Goal: Ask a question: Seek information or help from site administrators or community

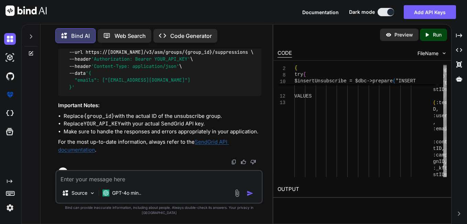
scroll to position [1653, 0]
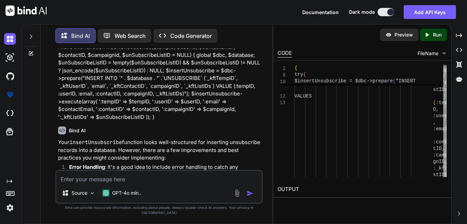
drag, startPoint x: 105, startPoint y: 103, endPoint x: 158, endPoint y: 103, distance: 53.6
copy code "v3/asm/groups"
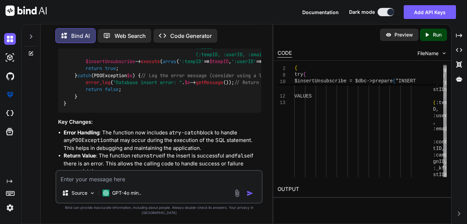
scroll to position [1894, 0]
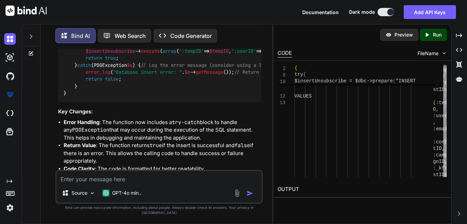
drag, startPoint x: 85, startPoint y: 105, endPoint x: 206, endPoint y: 102, distance: 121.4
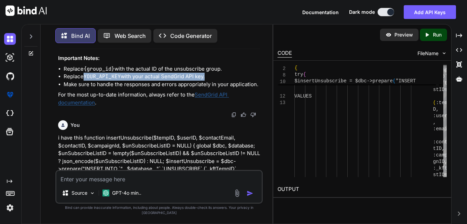
scroll to position [1550, 0]
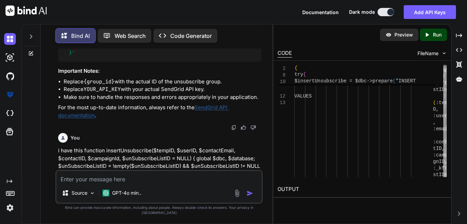
drag, startPoint x: 72, startPoint y: 128, endPoint x: 69, endPoint y: 112, distance: 16.1
copy code "{ "emails" : [ "[EMAIL_ADDRESS][DOMAIN_NAME]" ] }"
click at [79, 183] on textarea at bounding box center [158, 177] width 205 height 12
paste textarea "{ "emails": ["[EMAIL_ADDRESS][DOMAIN_NAME]"] }"
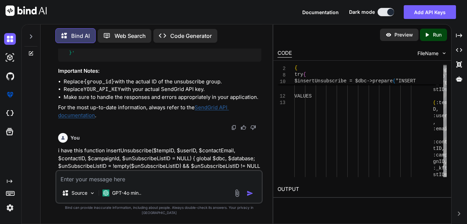
type textarea "{ "emails": ["[EMAIL_ADDRESS][DOMAIN_NAME]"] }"
type textarea "x"
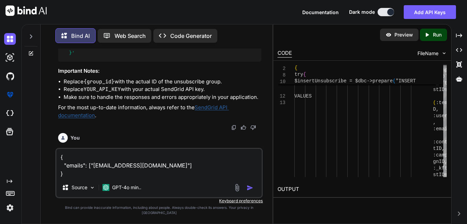
type textarea "{ "emails": ["[EMAIL_ADDRESS][DOMAIN_NAME]"] }"
type textarea "x"
type textarea "{ "emails": ["[EMAIL_ADDRESS][DOMAIN_NAME]"] }"
type textarea "x"
type textarea "{ "emails": ["[EMAIL_ADDRESS][DOMAIN_NAME]"] } i"
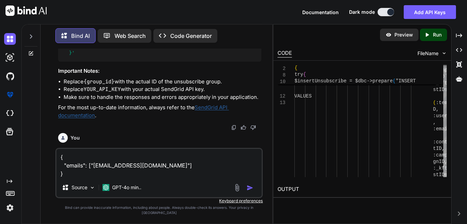
type textarea "x"
type textarea "{ "emails": ["[EMAIL_ADDRESS][DOMAIN_NAME]"] } i"
type textarea "x"
type textarea "{ "emails": ["[EMAIL_ADDRESS][DOMAIN_NAME]"] } i a"
type textarea "x"
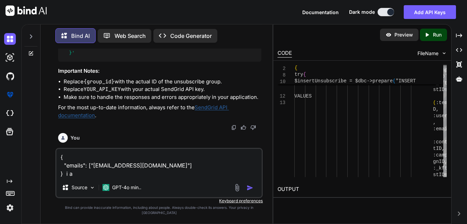
type textarea "{ "emails": ["[EMAIL_ADDRESS][DOMAIN_NAME]"] } i am"
type textarea "x"
type textarea "{ "emails": ["[EMAIL_ADDRESS][DOMAIN_NAME]"] } i am"
type textarea "x"
type textarea "{ "emails": ["[EMAIL_ADDRESS][DOMAIN_NAME]"] } i am g"
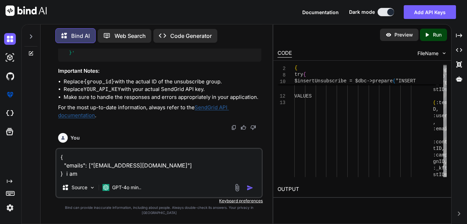
type textarea "x"
type textarea "{ "emails": ["[EMAIL_ADDRESS][DOMAIN_NAME]"] } i am ge"
type textarea "x"
type textarea "{ "emails": ["[EMAIL_ADDRESS][DOMAIN_NAME]"] } i am get"
type textarea "x"
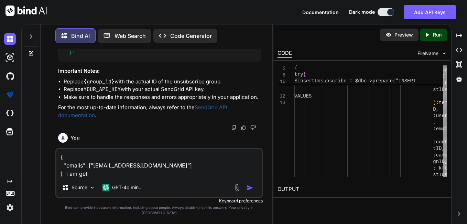
type textarea "{ "emails": ["[EMAIL_ADDRESS][DOMAIN_NAME]"] } i am gett"
type textarea "x"
type textarea "{ "emails": ["[EMAIL_ADDRESS][DOMAIN_NAME]"] } i am getti"
type textarea "x"
type textarea "{ "emails": ["[EMAIL_ADDRESS][DOMAIN_NAME]"] } i am gettin"
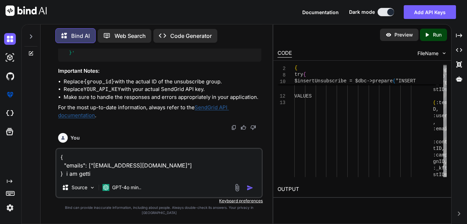
type textarea "x"
type textarea "{ "emails": ["[EMAIL_ADDRESS][DOMAIN_NAME]"] } i am getting"
type textarea "x"
type textarea "{ "emails": ["[EMAIL_ADDRESS][DOMAIN_NAME]"] } i am getting"
type textarea "x"
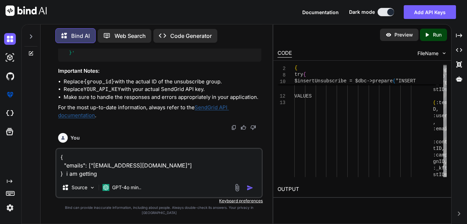
click at [117, 177] on textarea "{ "emails": ["[EMAIL_ADDRESS][DOMAIN_NAME]"] } i am getting" at bounding box center [158, 163] width 205 height 29
paste textarea "{"errors":[{"message":"recipient emails not provided"}]}"
type textarea "{ "emails": ["[EMAIL_ADDRESS][DOMAIN_NAME]"] } i am getting {"errors":[{"messag…"
type textarea "x"
type textarea "{ "emails": ["[EMAIL_ADDRESS][DOMAIN_NAME]"] } i am getting {"errors":[{"messag…"
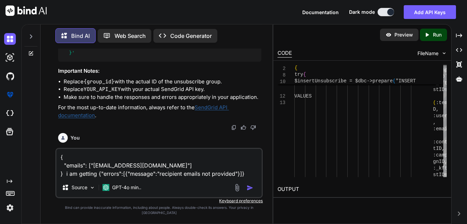
type textarea "x"
type textarea "{ "emails": ["[EMAIL_ADDRESS][DOMAIN_NAME]"] } i am getting {"errors":[{"messag…"
type textarea "x"
type textarea "{ "emails": ["[EMAIL_ADDRESS][DOMAIN_NAME]"] } i am getting {"errors":[{"messag…"
type textarea "x"
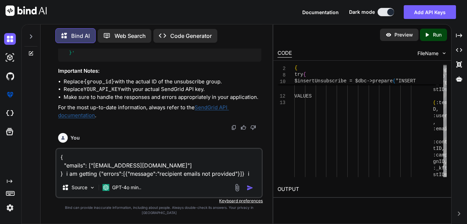
type textarea "{ "emails": ["[EMAIL_ADDRESS][DOMAIN_NAME]"] } i am getting {"errors":[{"messag…"
type textarea "x"
type textarea "{ "emails": ["[EMAIL_ADDRESS][DOMAIN_NAME]"] } i am getting {"errors":[{"messag…"
type textarea "x"
type textarea "{ "emails": ["[EMAIL_ADDRESS][DOMAIN_NAME]"] } i am getting {"errors":[{"messag…"
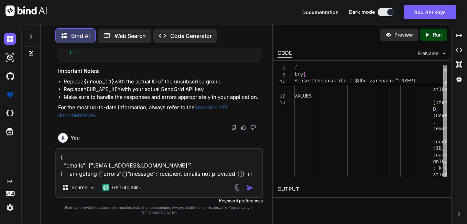
type textarea "x"
type textarea "{ "emails": ["[EMAIL_ADDRESS][DOMAIN_NAME]"] } i am getting {"errors":[{"messag…"
type textarea "x"
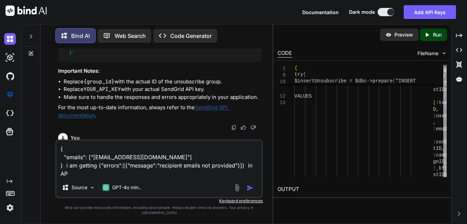
type textarea "{ "emails": ["[EMAIL_ADDRESS][DOMAIN_NAME]"] } i am getting {"errors":[{"messag…"
type textarea "x"
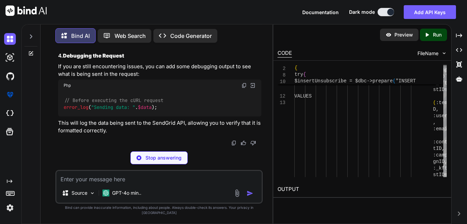
scroll to position [3894, 0]
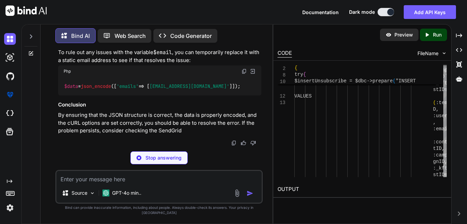
type textarea "x"
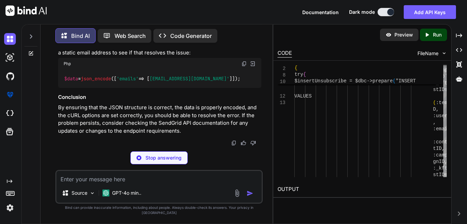
type textarea "{ "emails": ["[EMAIL_ADDRESS][DOMAIN_NAME]"] }"
type textarea "x"
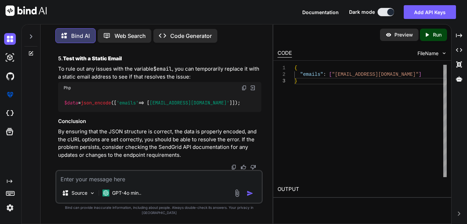
scroll to position [3437, 0]
drag, startPoint x: 57, startPoint y: 95, endPoint x: 197, endPoint y: 104, distance: 140.2
click at [197, 104] on div "You Bind AI To add the unsubscribe link to your email signature code, you can i…" at bounding box center [160, 108] width 206 height 121
drag, startPoint x: 56, startPoint y: 137, endPoint x: 203, endPoint y: 138, distance: 147.2
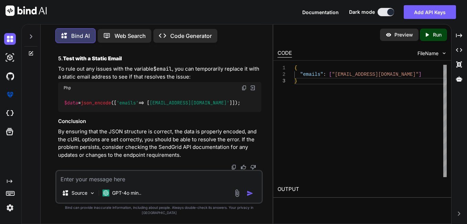
click at [203, 138] on div "You Bind AI To add the unsubscribe link to your email signature code, you can i…" at bounding box center [158, 135] width 207 height 175
copy code ""emails" : [ "[EMAIL_ADDRESS][DOMAIN_NAME]" ]"
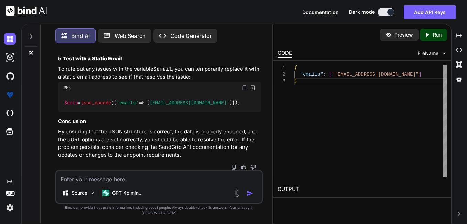
copy span "unsubscribeFromSendGrid"
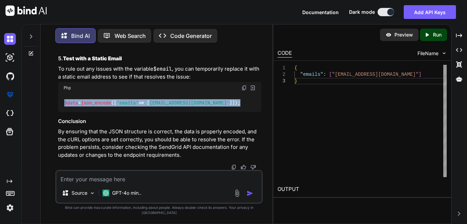
drag, startPoint x: 225, startPoint y: 107, endPoint x: 60, endPoint y: 104, distance: 165.1
click at [60, 104] on div "$data = json_encode ([ 'emails' => [ [EMAIL_ADDRESS][DOMAIN_NAME]' ]]);" at bounding box center [159, 103] width 203 height 18
copy code "$data = json_encode ([ 'emails' => [ [EMAIL_ADDRESS][DOMAIN_NAME]' ]]);"
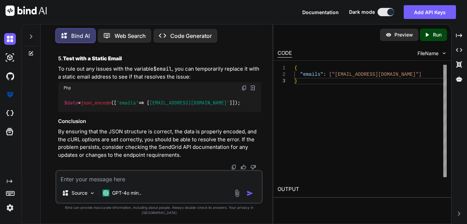
click at [129, 183] on textarea at bounding box center [158, 177] width 205 height 12
type textarea "E"
type textarea "x"
type textarea "EV"
type textarea "x"
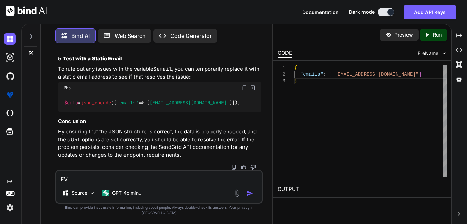
type textarea "EVE"
type textarea "x"
type textarea "EVER"
type textarea "x"
type textarea "EVERY"
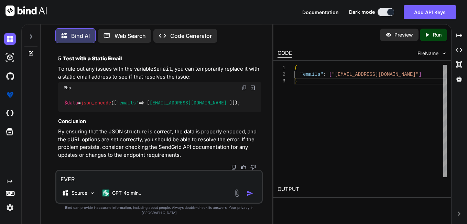
type textarea "x"
type textarea "EVERYT"
type textarea "x"
type textarea "EVERYTH"
type textarea "x"
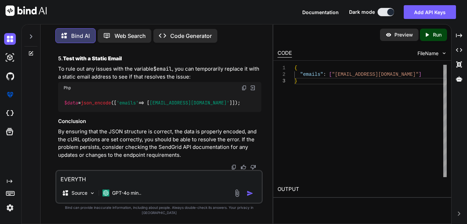
type textarea "EVERYTHI"
type textarea "x"
type textarea "EVERYTHIN"
type textarea "x"
type textarea "EVERYTHING"
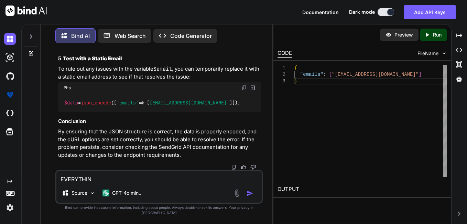
type textarea "x"
type textarea "EVERYTHING"
type textarea "x"
type textarea "EVERYTHING I"
type textarea "x"
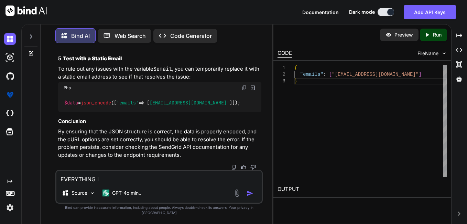
type textarea "EVERYTHING IS"
type textarea "x"
type textarea "EVERYTHING IS"
type textarea "x"
type textarea "EVERYTHING IS C"
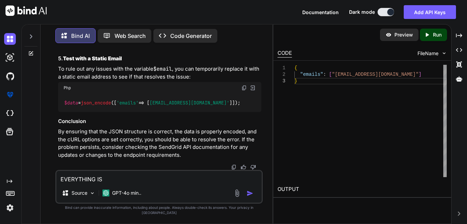
type textarea "x"
type textarea "EVERYTHING IS CO"
type textarea "x"
type textarea "EVERYTHING IS COR"
type textarea "x"
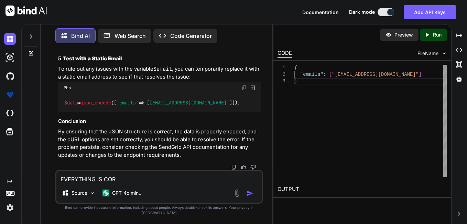
type textarea "EVERYTHING IS CORR"
type textarea "x"
type textarea "EVERYTHING IS CORRE"
type textarea "x"
type textarea "EVERYTHING IS CORREC"
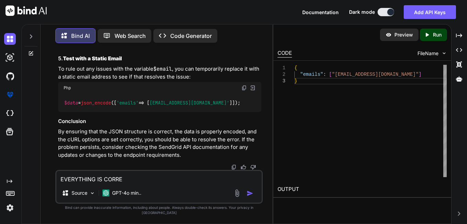
type textarea "x"
type textarea "EVERYTHING IS CORRECT"
type textarea "x"
type textarea "EVERYTHING IS CORRECT"
type textarea "x"
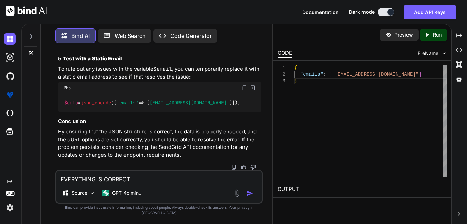
type textarea "EVERYTHING IS CORRECT A"
type textarea "x"
type textarea "EVERYTHING IS CORRECT AS"
type textarea "x"
type textarea "EVERYTHING IS CORRECT AS"
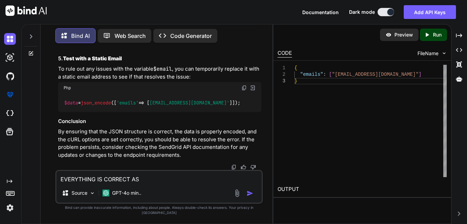
type textarea "x"
type textarea "EVERYTHING IS CORRECT AS Y"
type textarea "x"
type textarea "EVERYTHING IS CORRECT AS YO"
type textarea "x"
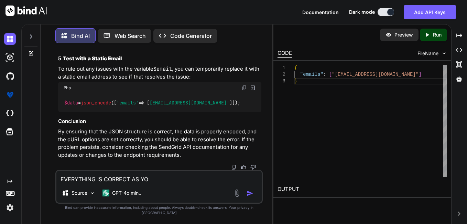
type textarea "EVERYTHING IS CORRECT AS YOU"
type textarea "x"
type textarea "EVERYTHING IS CORRECT AS YOU"
type textarea "x"
type textarea "EVERYTHING IS CORRECT AS YOU S"
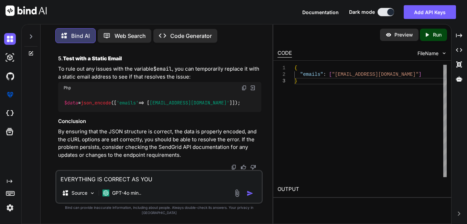
type textarea "x"
type textarea "EVERYTHING IS CORRECT AS YOU SU"
type textarea "x"
type textarea "EVERYTHING IS CORRECT AS YOU SUG"
type textarea "x"
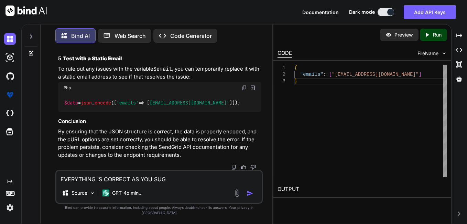
type textarea "EVERYTHING IS CORRECT AS YOU [PERSON_NAME]"
type textarea "x"
type textarea "EVERYTHING IS CORRECT AS YOU SUGGE"
type textarea "x"
type textarea "EVERYTHING IS CORRECT AS YOU SUGGES"
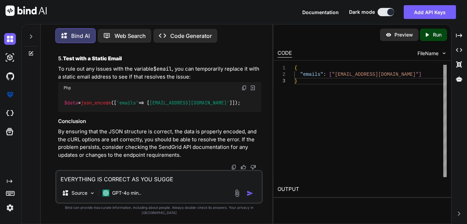
type textarea "x"
type textarea "EVERYTHING IS CORRECT AS YOU SUGGEST"
type textarea "x"
type textarea "EVERYTHING IS CORRECT AS YOU SUGGESTE"
type textarea "x"
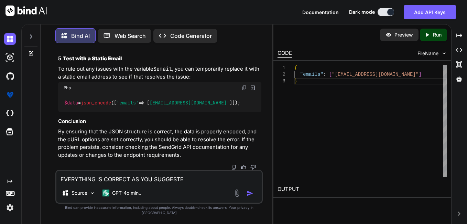
type textarea "EVERYTHING IS CORRECT AS YOU SUGGESTED"
type textarea "x"
type textarea "EVERYTHING IS CORRECT AS YOU SUGGESTED"
type textarea "x"
type textarea "EVERYTHING IS CORRECT AS YOU SUGGESTED B"
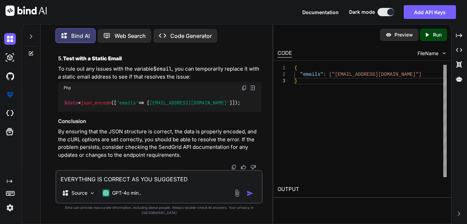
type textarea "x"
type textarea "EVERYTHING IS CORRECT AS YOU SUGGESTED BU"
type textarea "x"
type textarea "EVERYTHING IS CORRECT AS YOU SUGGESTED BUT"
type textarea "x"
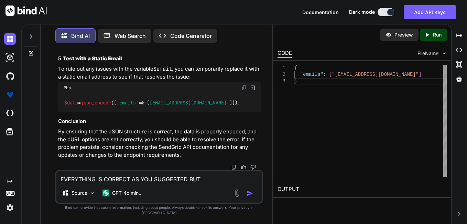
type textarea "EVERYTHING IS CORRECT AS YOU SUGGESTED BUT"
type textarea "x"
type textarea "EVERYTHING IS CORRECT AS YOU SUGGESTED BUT S"
type textarea "x"
type textarea "EVERYTHING IS CORRECT AS YOU SUGGESTED BUT SA"
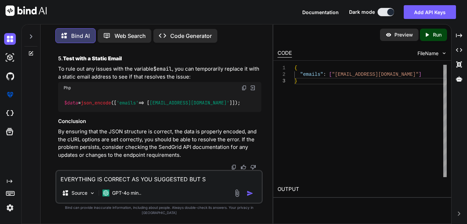
type textarea "x"
type textarea "EVERYTHING IS CORRECT AS YOU SUGGESTED BUT [PERSON_NAME]"
type textarea "x"
type textarea "EVERYTHING IS CORRECT AS YOU SUGGESTED BUT [PERSON_NAME] e"
type textarea "x"
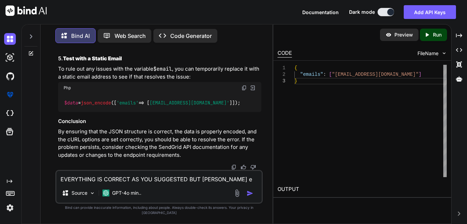
type textarea "EVERYTHING IS CORRECT AS YOU SUGGESTED BUT [PERSON_NAME]"
type textarea "x"
type textarea "EVERYTHING IS CORRECT AS YOU SUGGESTED BUT [PERSON_NAME]"
type textarea "x"
type textarea "EVERYTHING IS CORRECT AS YOU SUGGESTED BUT SAme"
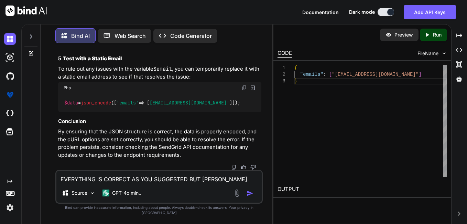
type textarea "x"
type textarea "EVERYTHING IS CORRECT AS YOU SUGGESTED BUT SAme"
type textarea "x"
type textarea "EVERYTHING IS CORRECT AS YOU SUGGESTED BUT SAme e"
type textarea "x"
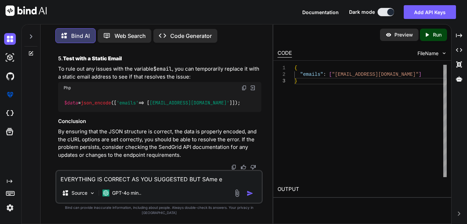
type textarea "EVERYTHING IS CORRECT AS YOU SUGGESTED BUT SAme er"
type textarea "x"
type textarea "EVERYTHING IS CORRECT AS YOU SUGGESTED BUT SAme err"
type textarea "x"
type textarea "EVERYTHING IS CORRECT AS YOU SUGGESTED BUT [PERSON_NAME]"
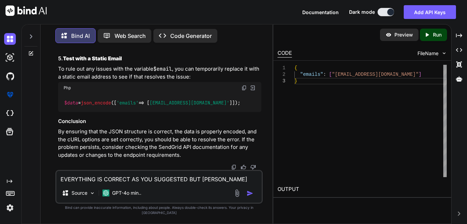
type textarea "x"
type textarea "EVERYTHING IS CORRECT AS YOU SUGGESTED BUT [PERSON_NAME]"
type textarea "x"
type textarea "EVERYTHING IS CORRECT AS YOU SUGGESTED BUT SAme err"
type textarea "x"
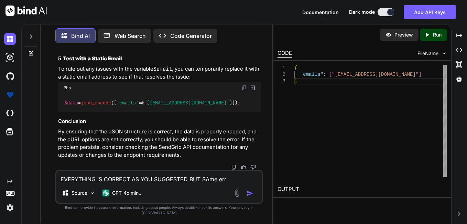
type textarea "EVERYTHING IS CORRECT AS YOU SUGGESTED BUT SAme erro"
type textarea "x"
type textarea "EVERYTHING IS CORRECT AS YOU SUGGESTED BUT SAme error"
type textarea "x"
type textarea "EVERYTHING IS CORRECT AS YOU SUGGESTED BUT SAme error"
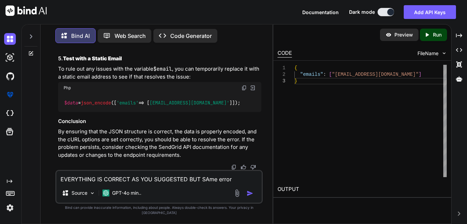
type textarea "x"
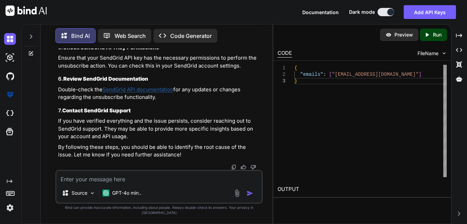
scroll to position [4634, 0]
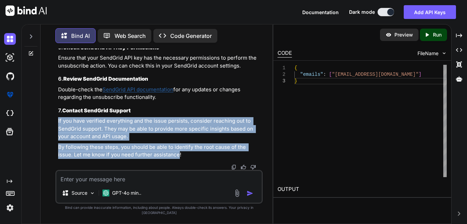
drag, startPoint x: 57, startPoint y: 127, endPoint x: 164, endPoint y: 159, distance: 111.0
click at [164, 159] on div "You Bind AI To add the unsubscribe link to your email signature code, you can i…" at bounding box center [160, 108] width 206 height 121
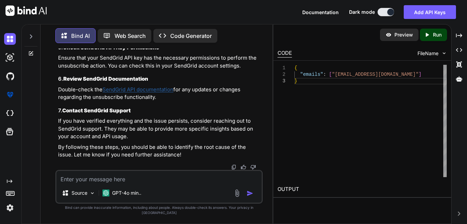
click at [430, 37] on icon "Created with Pixso." at bounding box center [428, 35] width 9 height 6
type textarea "x"
